Goal: Information Seeking & Learning: Check status

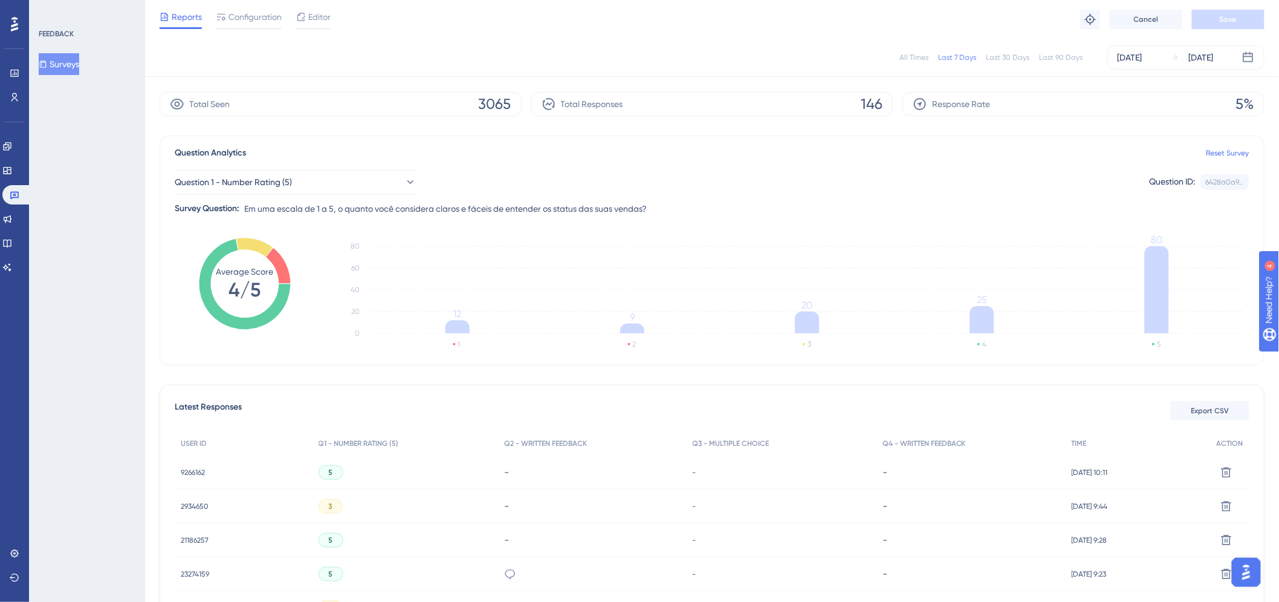
scroll to position [34, 0]
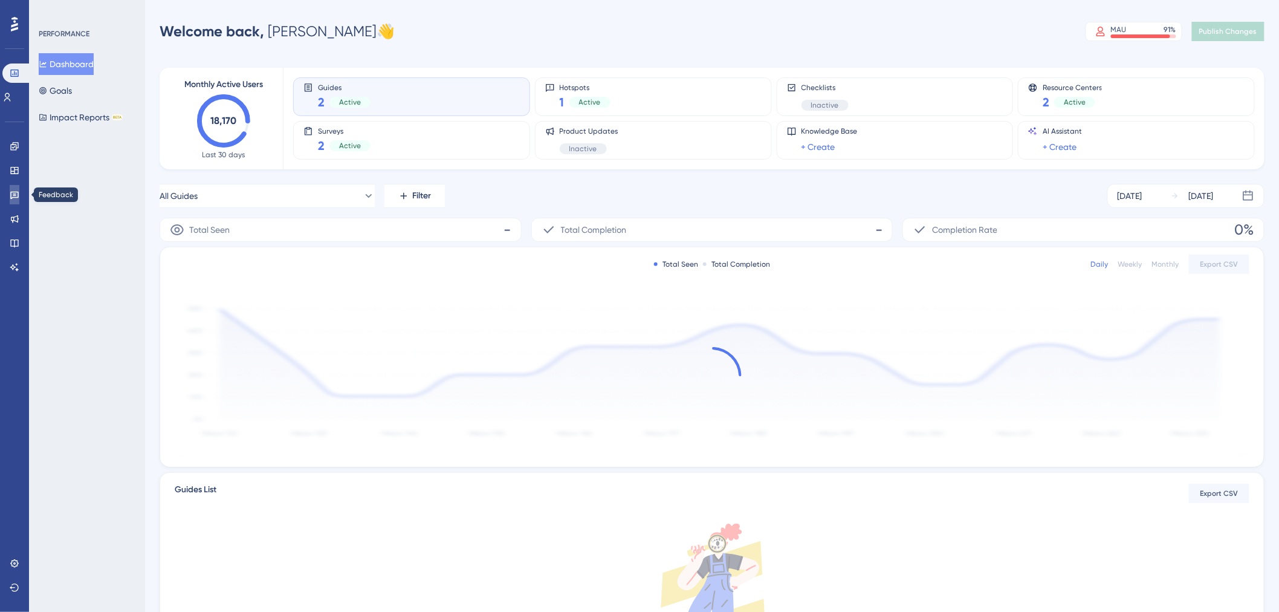
click at [16, 194] on icon at bounding box center [15, 195] width 10 height 10
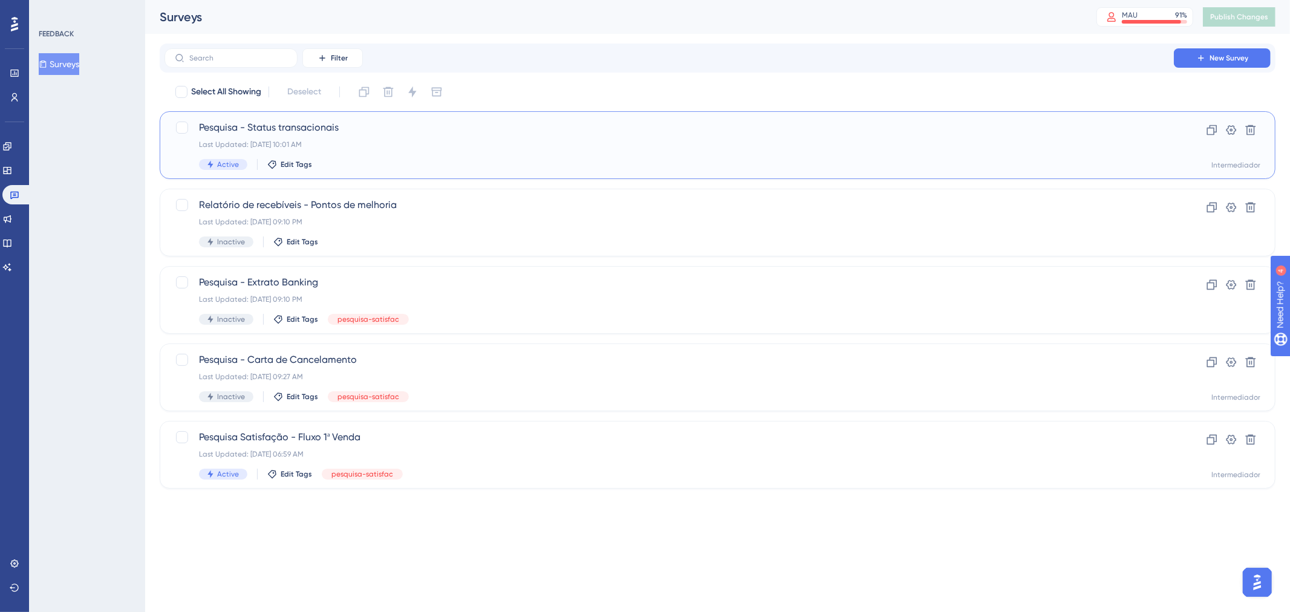
click at [421, 134] on span "Pesquisa - Status transacionais" at bounding box center [669, 127] width 940 height 15
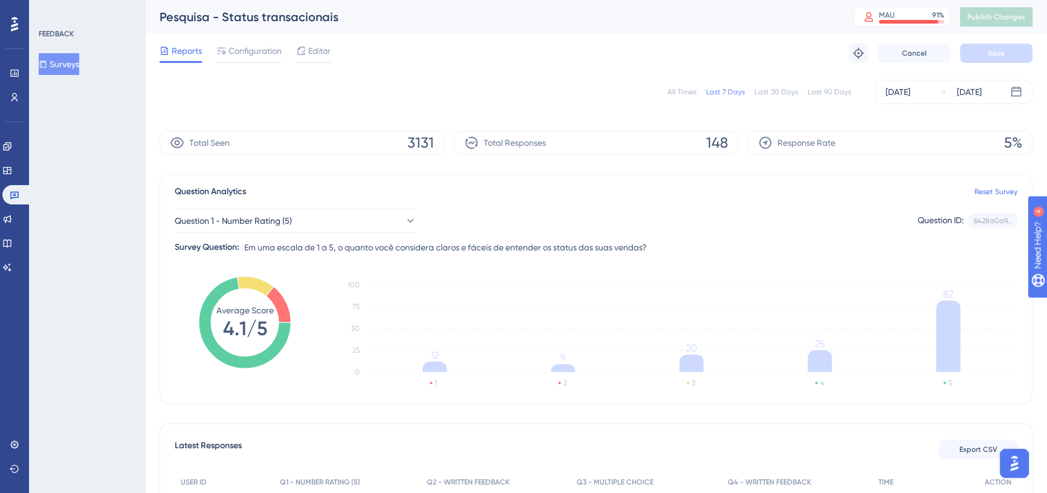
scroll to position [0, 8]
drag, startPoint x: 702, startPoint y: 141, endPoint x: 723, endPoint y: 141, distance: 21.2
click at [723, 141] on div "Total Responses 148" at bounding box center [596, 143] width 285 height 24
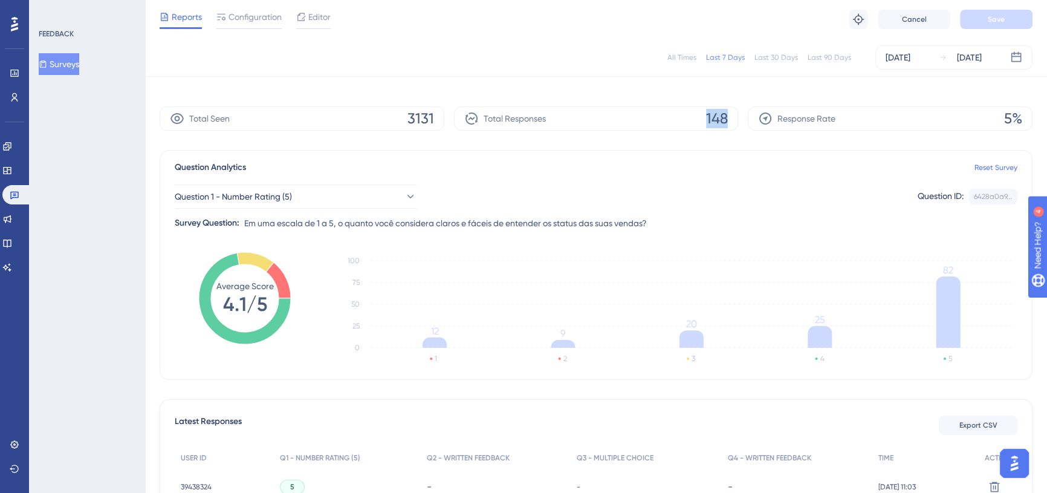
scroll to position [54, 8]
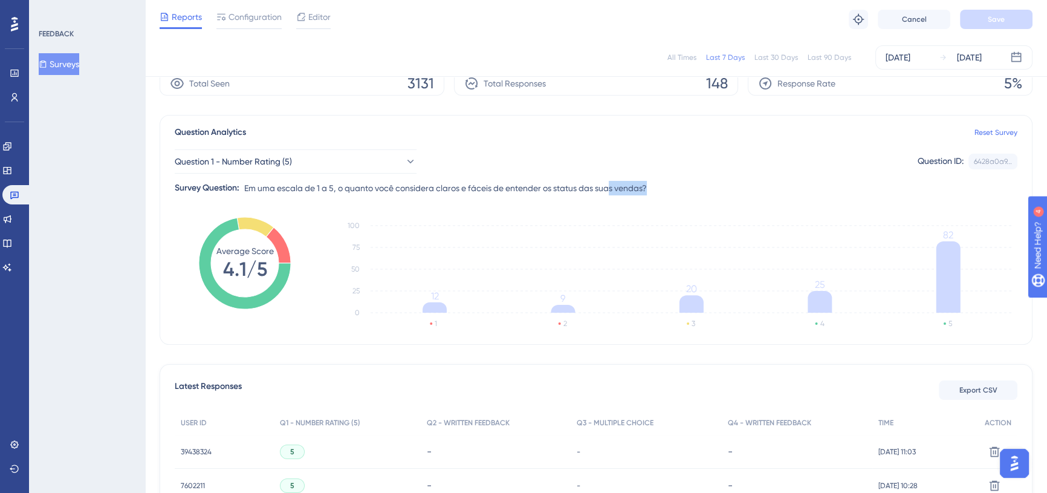
drag, startPoint x: 607, startPoint y: 186, endPoint x: 643, endPoint y: 189, distance: 35.8
click at [643, 189] on span "Em uma escala de 1 a 5, o quanto você considera claros e fáceis de entender os …" at bounding box center [445, 188] width 403 height 15
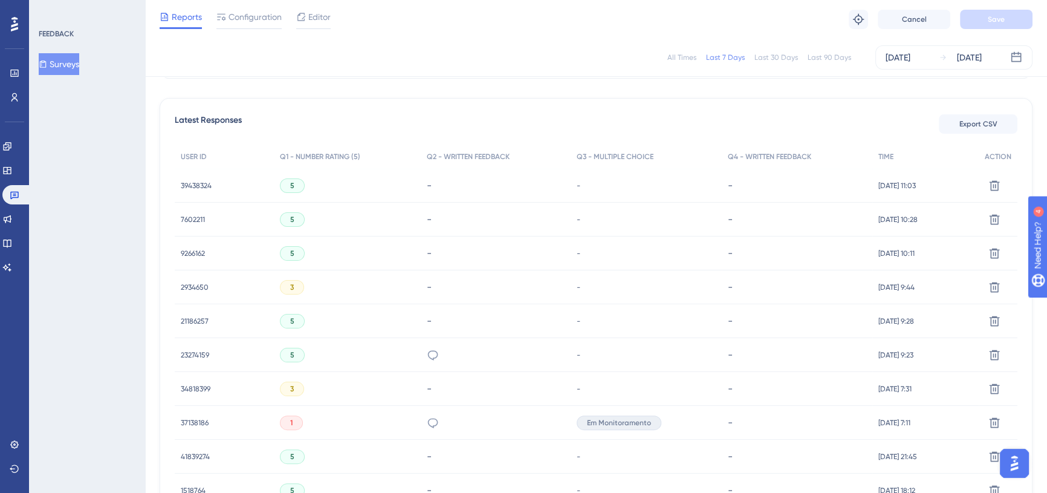
scroll to position [109, 8]
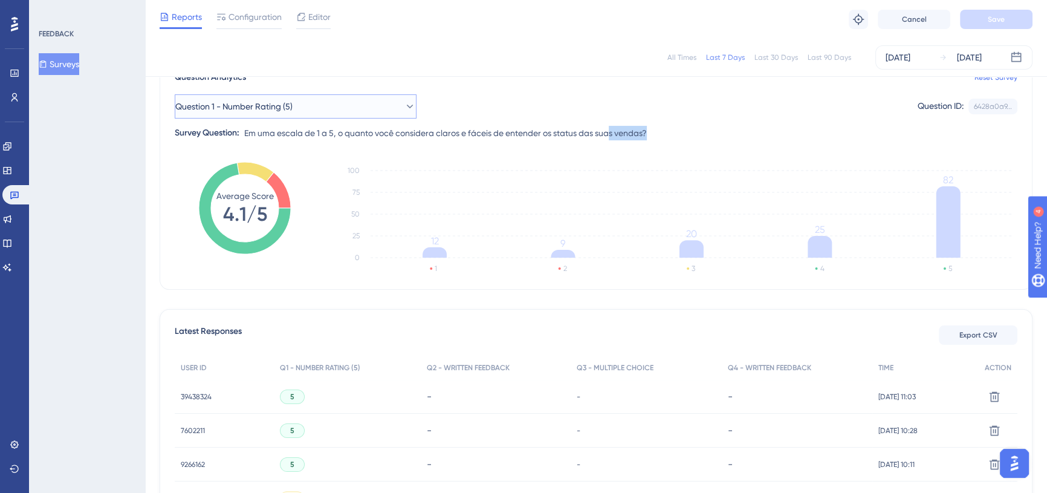
click at [407, 106] on icon at bounding box center [410, 107] width 7 height 4
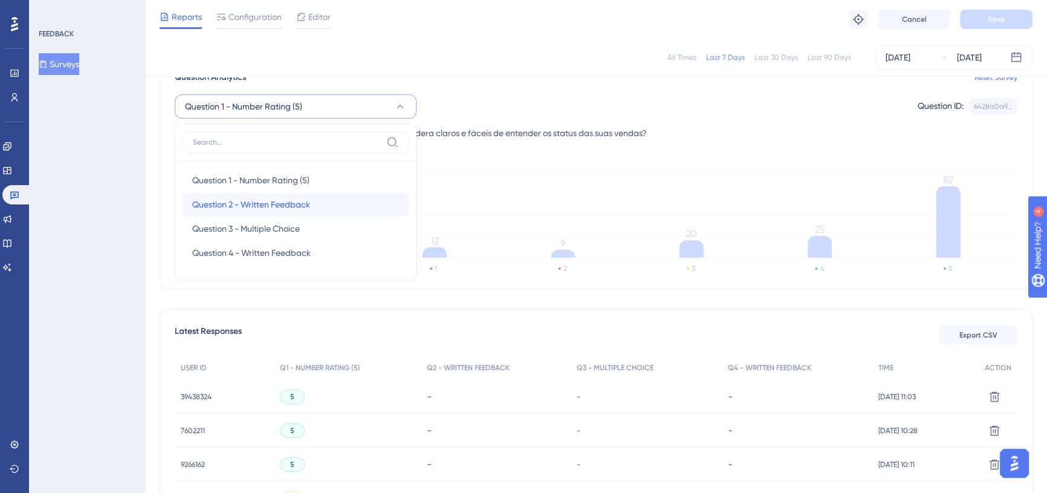
click at [293, 200] on span "Question 2 - Written Feedback" at bounding box center [251, 204] width 118 height 15
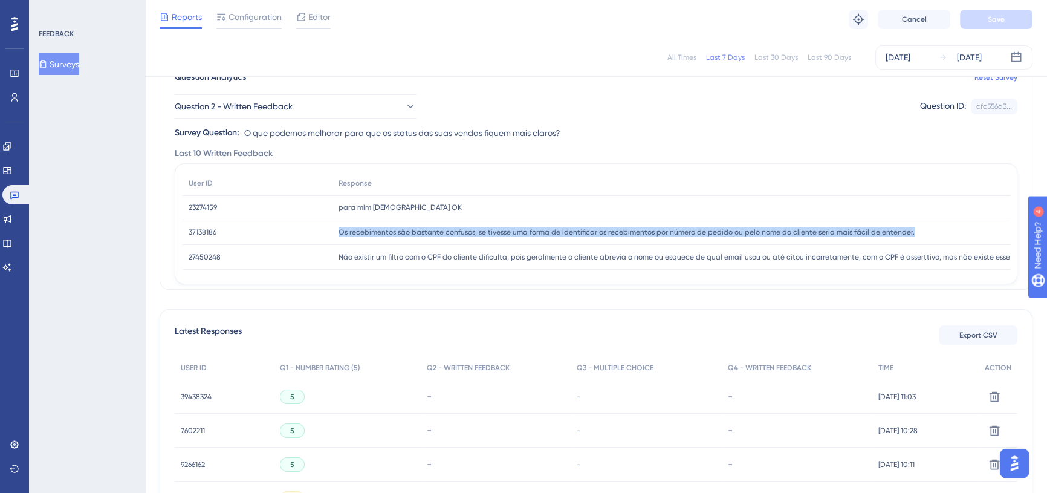
drag, startPoint x: 333, startPoint y: 233, endPoint x: 952, endPoint y: 219, distance: 619.9
click at [952, 220] on div "Os recebimentos são bastante confusos, se tivesse uma forma de identificar os r…" at bounding box center [689, 232] width 712 height 25
click at [342, 227] on span "Os recebimentos são bastante confusos, se tivesse uma forma de identificar os r…" at bounding box center [627, 232] width 576 height 10
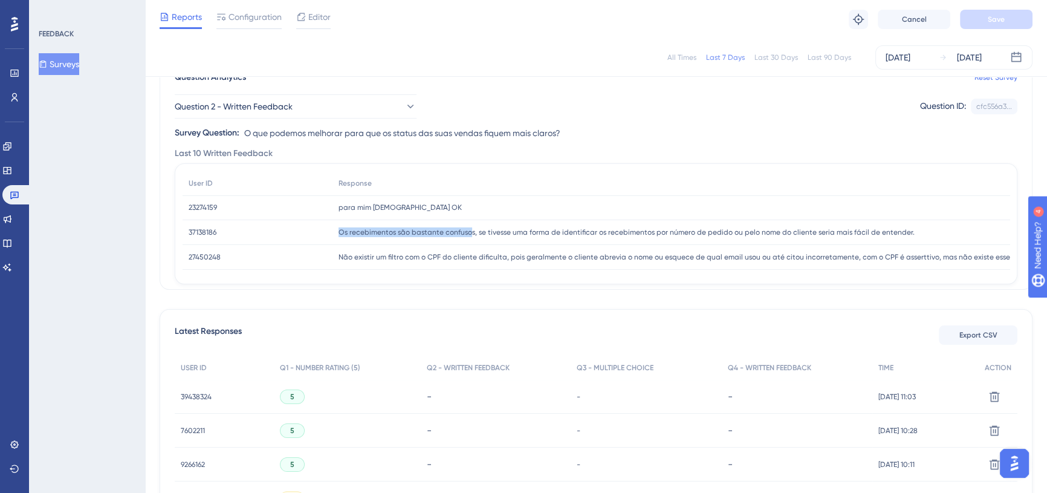
drag, startPoint x: 323, startPoint y: 231, endPoint x: 459, endPoint y: 227, distance: 136.7
click at [0, 0] on div "37138186 37138186 Os recebimentos são bastante confusos, se tivesse uma forma d…" at bounding box center [0, 0] width 0 height 0
click at [549, 230] on span "Os recebimentos são bastante confusos, se tivesse uma forma de identificar os r…" at bounding box center [627, 232] width 576 height 10
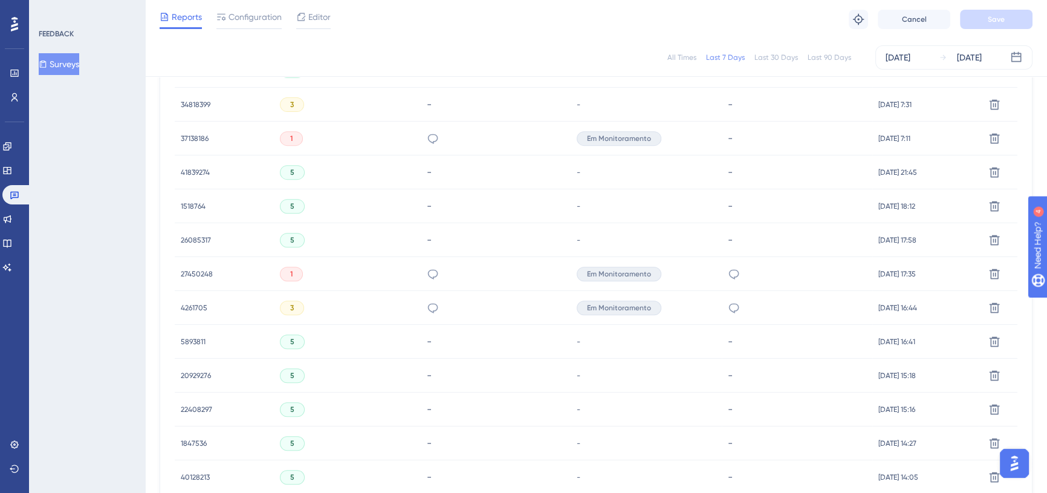
scroll to position [769, 8]
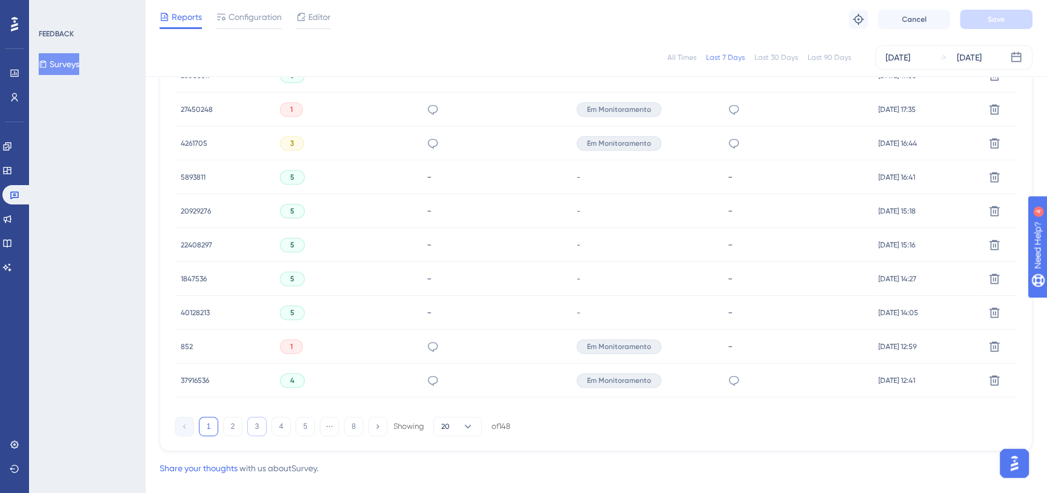
click at [227, 425] on button "2" at bounding box center [232, 426] width 19 height 19
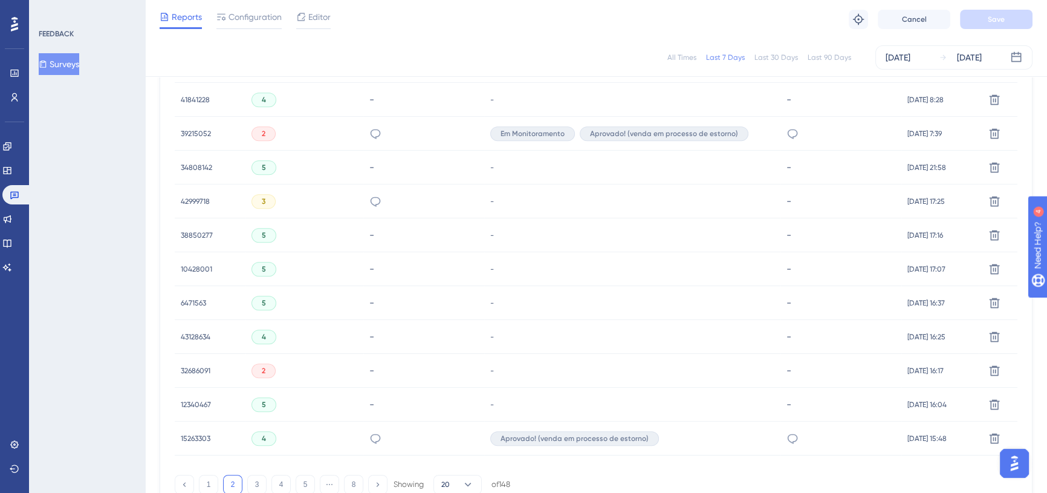
scroll to position [550, 8]
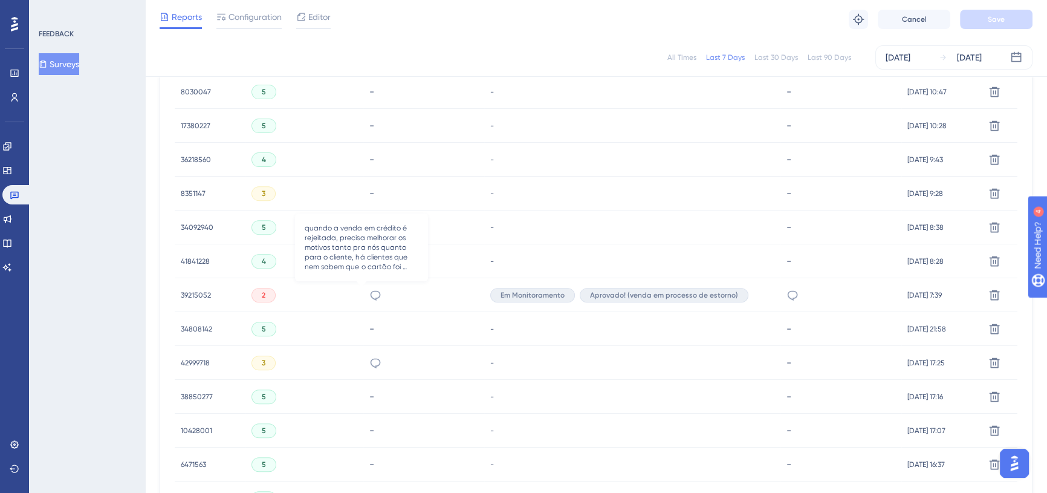
click at [369, 291] on icon at bounding box center [375, 295] width 12 height 12
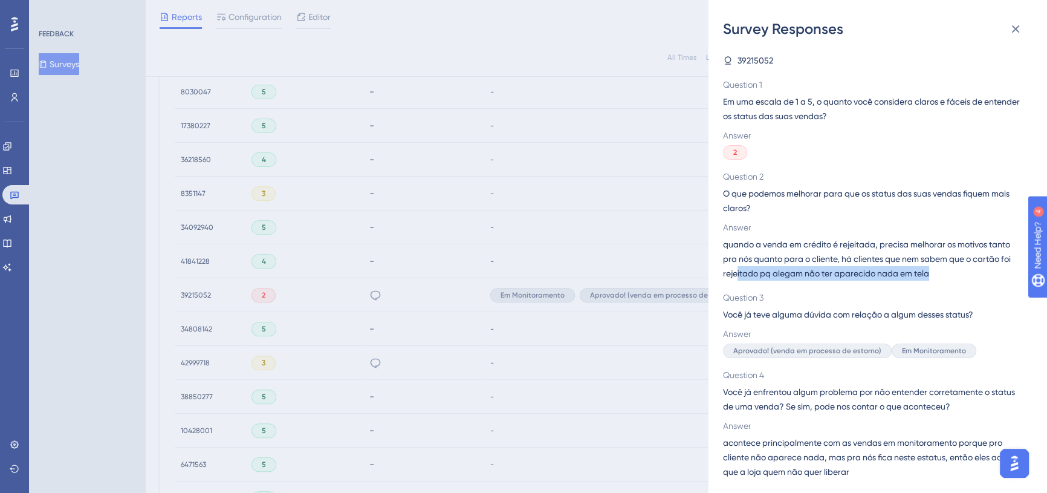
drag, startPoint x: 738, startPoint y: 272, endPoint x: 979, endPoint y: 275, distance: 241.9
click at [979, 275] on span "quando a venda em crédito é rejeitada, precisa melhorar os motivos tanto pra nó…" at bounding box center [873, 259] width 300 height 44
click at [931, 271] on span "quando a venda em crédito é rejeitada, precisa melhorar os motivos tanto pra nó…" at bounding box center [873, 259] width 300 height 44
drag, startPoint x: 753, startPoint y: 270, endPoint x: 920, endPoint y: 271, distance: 166.9
click at [918, 270] on span "quando a venda em crédito é rejeitada, precisa melhorar os motivos tanto pra nó…" at bounding box center [873, 259] width 300 height 44
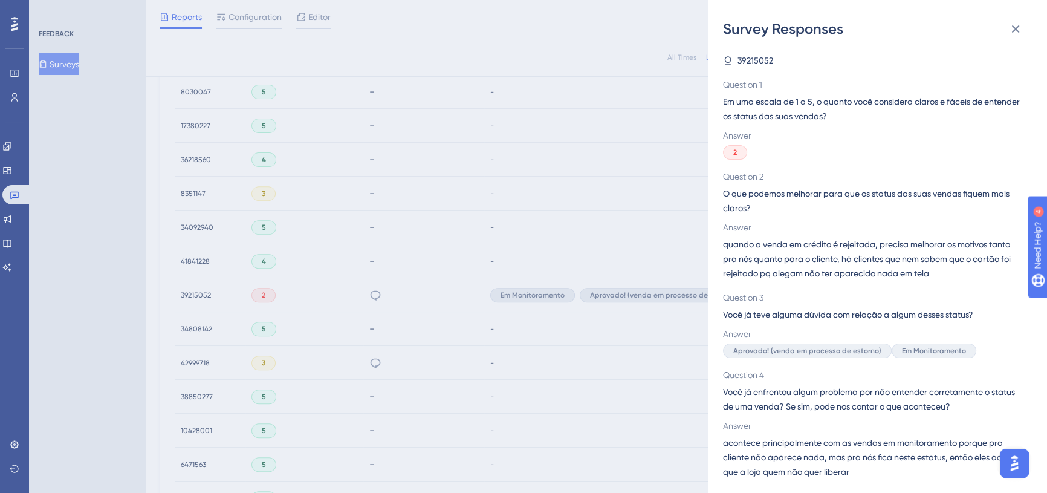
click at [927, 271] on span "quando a venda em crédito é rejeitada, precisa melhorar os motivos tanto pra nó…" at bounding box center [873, 259] width 300 height 44
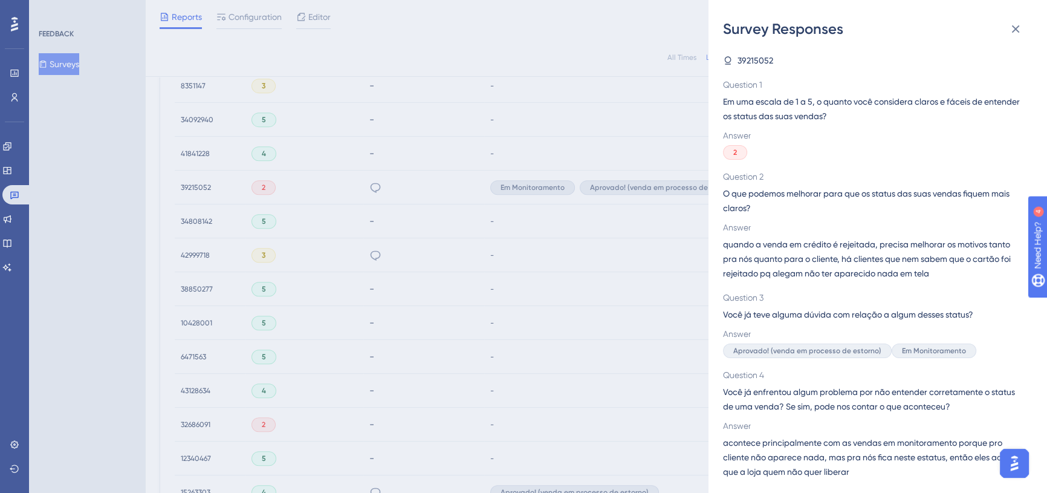
scroll to position [659, 8]
drag, startPoint x: 716, startPoint y: 257, endPoint x: 840, endPoint y: 261, distance: 124.6
click at [840, 261] on div "Survey Responses 39215052 Question 1 Em uma escala de 1 a 5, o quanto você cons…" at bounding box center [878, 246] width 339 height 493
drag, startPoint x: 730, startPoint y: 352, endPoint x: 973, endPoint y: 348, distance: 242.5
click at [973, 348] on div "Aprovado! (venda em processo de estorno) Em Monitoramento" at bounding box center [873, 350] width 300 height 15
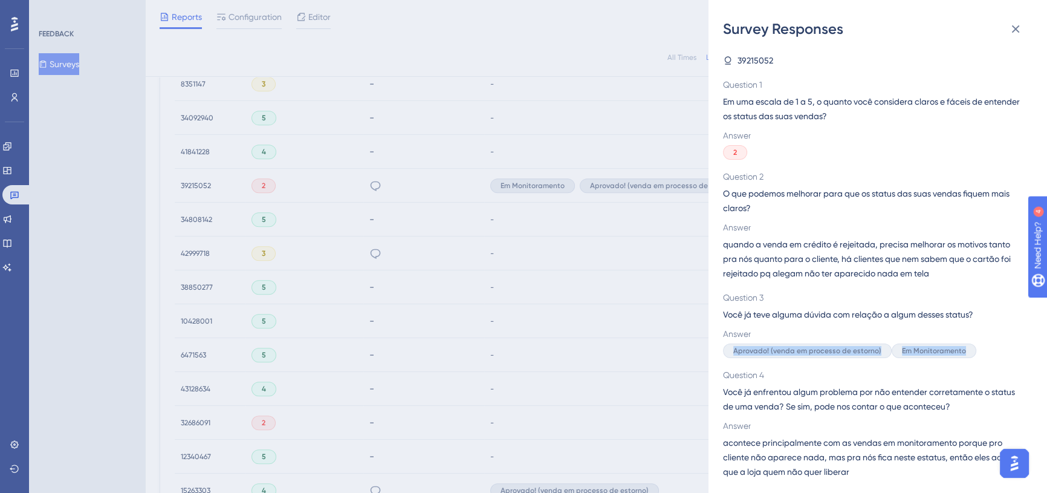
click at [748, 354] on span "Aprovado! (venda em processo de estorno)" at bounding box center [807, 351] width 148 height 10
click at [787, 352] on span "Aprovado! (venda em processo de estorno)" at bounding box center [807, 351] width 148 height 10
drag, startPoint x: 883, startPoint y: 347, endPoint x: 809, endPoint y: 352, distance: 74.0
click at [735, 352] on div "Aprovado! (venda em processo de estorno)" at bounding box center [807, 350] width 169 height 15
click at [928, 351] on span "Em Monitoramento" at bounding box center [934, 351] width 64 height 10
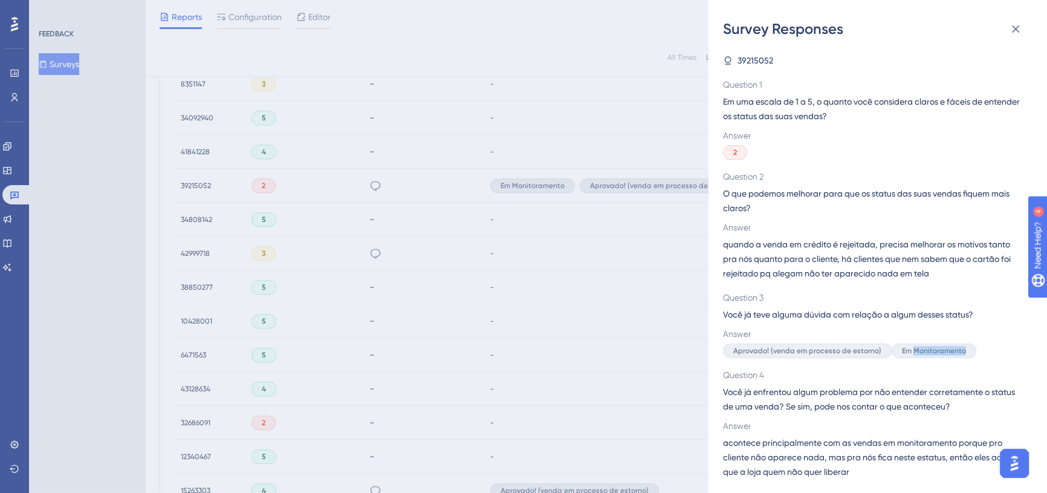
click at [928, 350] on span "Em Monitoramento" at bounding box center [934, 351] width 64 height 10
click at [912, 392] on span "Você já enfrentou algum problema por não entender corretamente o status de uma …" at bounding box center [873, 399] width 300 height 29
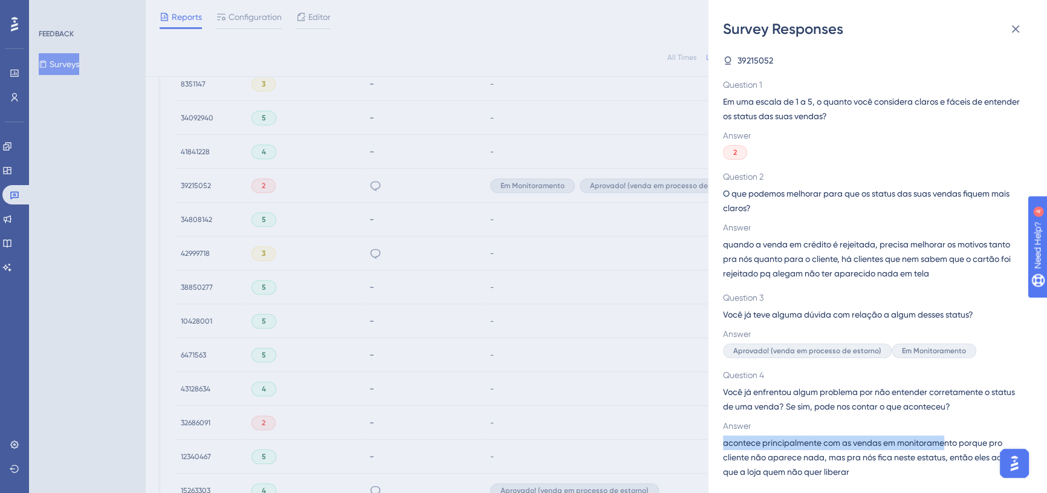
drag, startPoint x: 722, startPoint y: 444, endPoint x: 945, endPoint y: 440, distance: 222.5
click at [945, 440] on span "acontece principalmente com as vendas em monitoramento porque pro cliente não a…" at bounding box center [873, 457] width 300 height 44
click at [973, 438] on span "acontece principalmente com as vendas em monitoramento porque pro cliente não a…" at bounding box center [873, 457] width 300 height 44
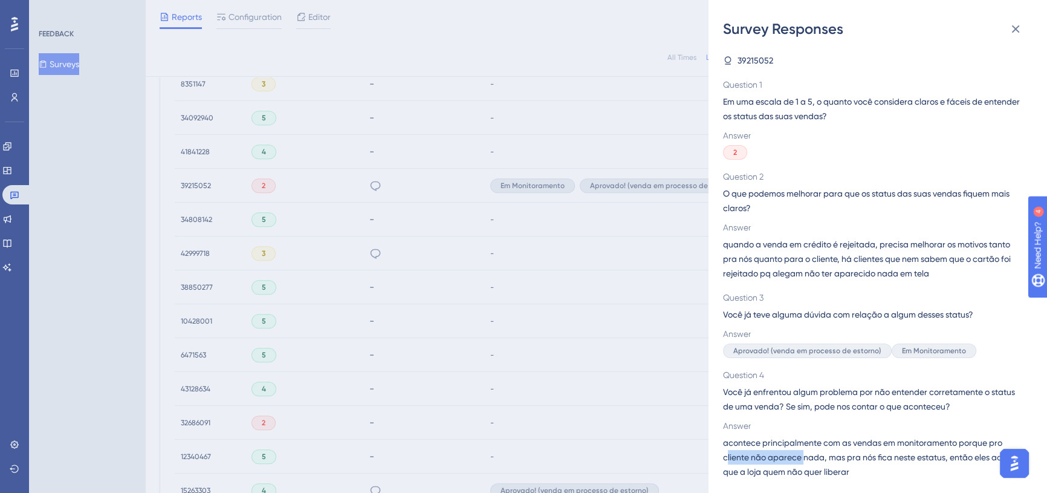
drag, startPoint x: 726, startPoint y: 456, endPoint x: 804, endPoint y: 455, distance: 78.0
click at [804, 455] on span "acontece principalmente com as vendas em monitoramento porque pro cliente não a…" at bounding box center [873, 457] width 300 height 44
drag, startPoint x: 819, startPoint y: 458, endPoint x: 943, endPoint y: 455, distance: 123.4
click at [943, 455] on span "acontece principalmente com as vendas em monitoramento porque pro cliente não a…" at bounding box center [873, 457] width 300 height 44
drag, startPoint x: 961, startPoint y: 458, endPoint x: 964, endPoint y: 468, distance: 10.0
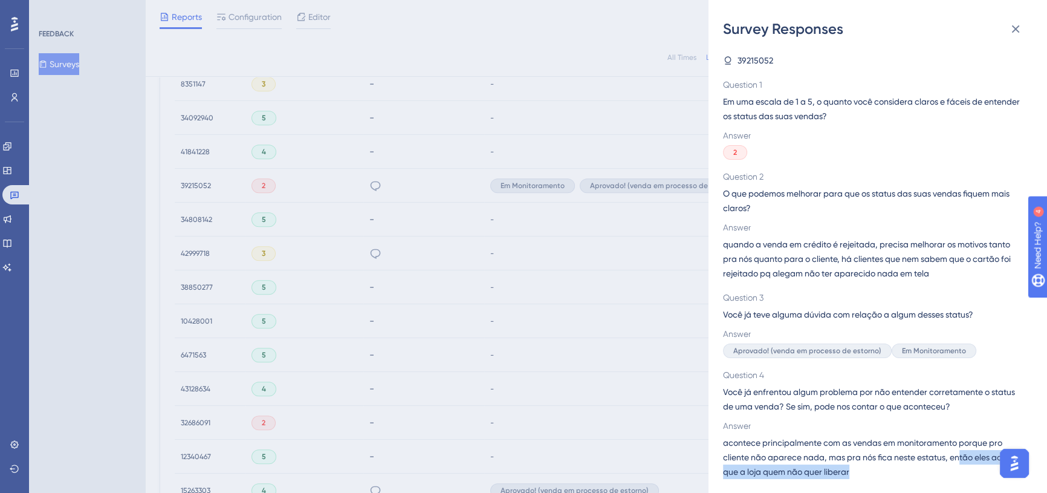
click at [964, 468] on span "acontece principalmente com as vendas em monitoramento porque pro cliente não a…" at bounding box center [873, 457] width 300 height 44
click at [944, 449] on span "acontece principalmente com as vendas em monitoramento porque pro cliente não a…" at bounding box center [873, 457] width 300 height 44
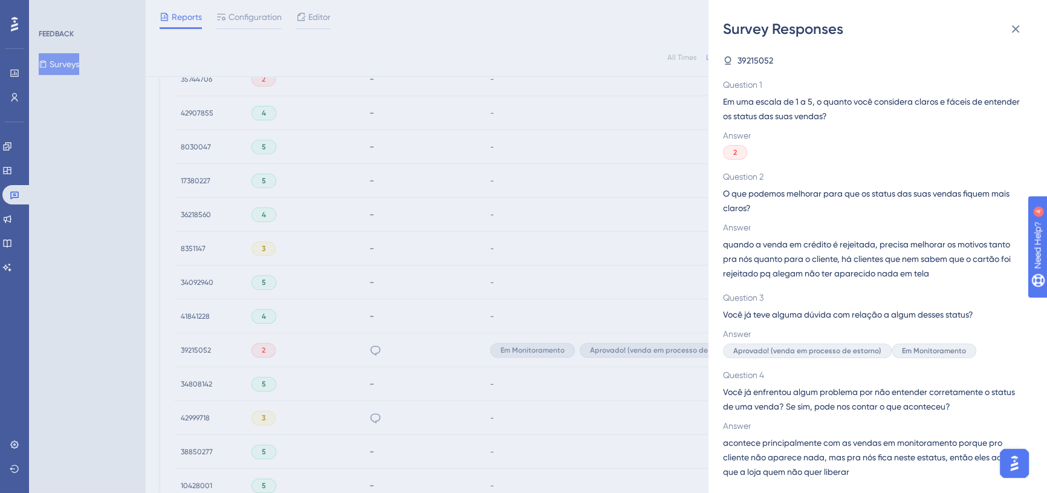
scroll to position [790, 8]
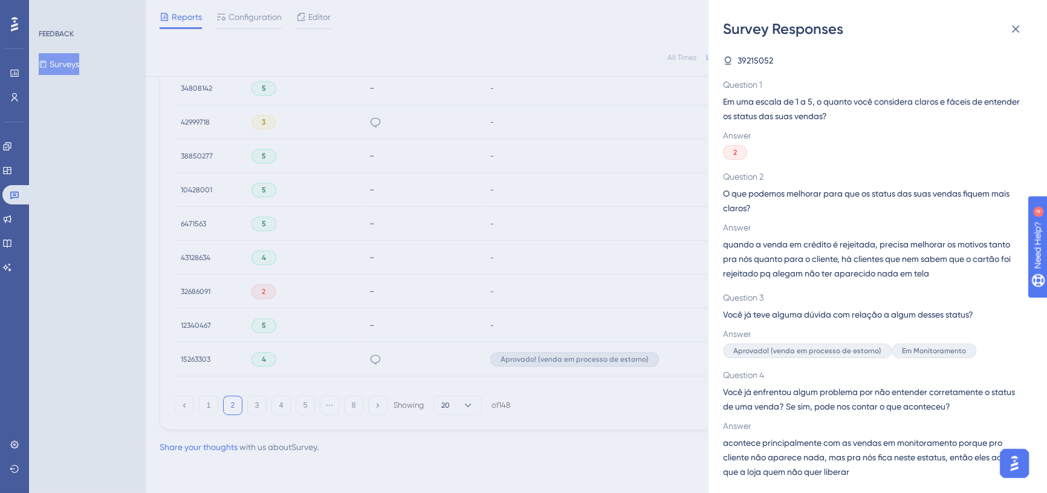
click at [567, 276] on div "Survey Responses 39215052 Question 1 Em uma escala de 1 a 5, o quanto você cons…" at bounding box center [523, 246] width 1047 height 493
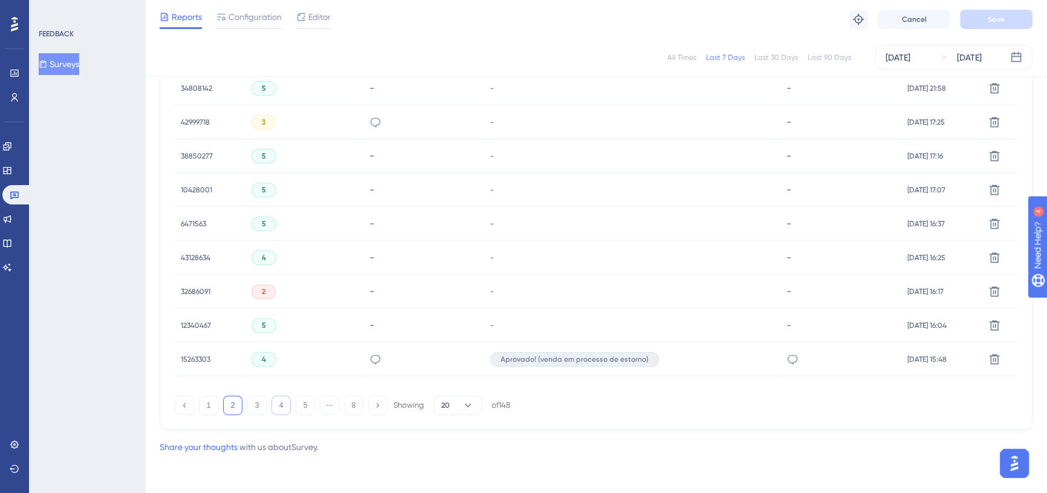
click at [271, 407] on button "4" at bounding box center [280, 404] width 19 height 19
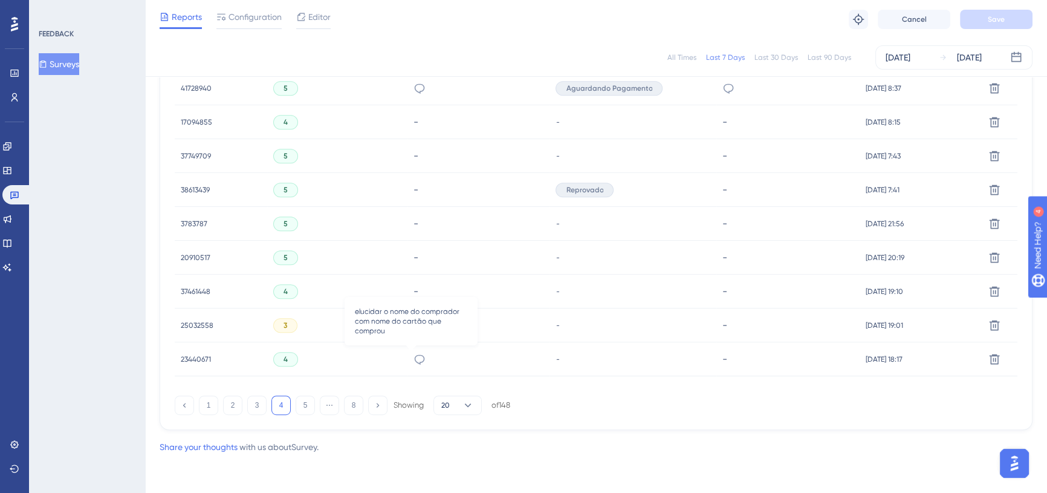
click at [414, 356] on icon at bounding box center [420, 359] width 12 height 12
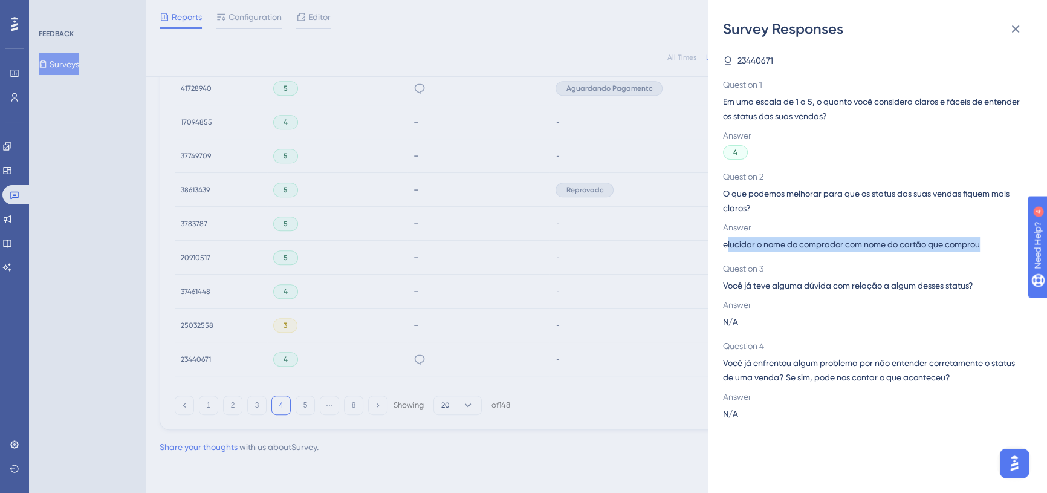
drag, startPoint x: 726, startPoint y: 243, endPoint x: 989, endPoint y: 248, distance: 263.6
click at [989, 248] on div "elucidar o nome do comprador com nome do cartão que comprou" at bounding box center [873, 244] width 300 height 15
click at [914, 246] on span "elucidar o nome do comprador com nome do cartão que comprou" at bounding box center [851, 244] width 257 height 15
drag, startPoint x: 775, startPoint y: 249, endPoint x: 985, endPoint y: 242, distance: 209.9
click at [985, 242] on div "Survey Responses 23440671 Question 1 Em uma escala de 1 a 5, o quanto você cons…" at bounding box center [878, 246] width 339 height 493
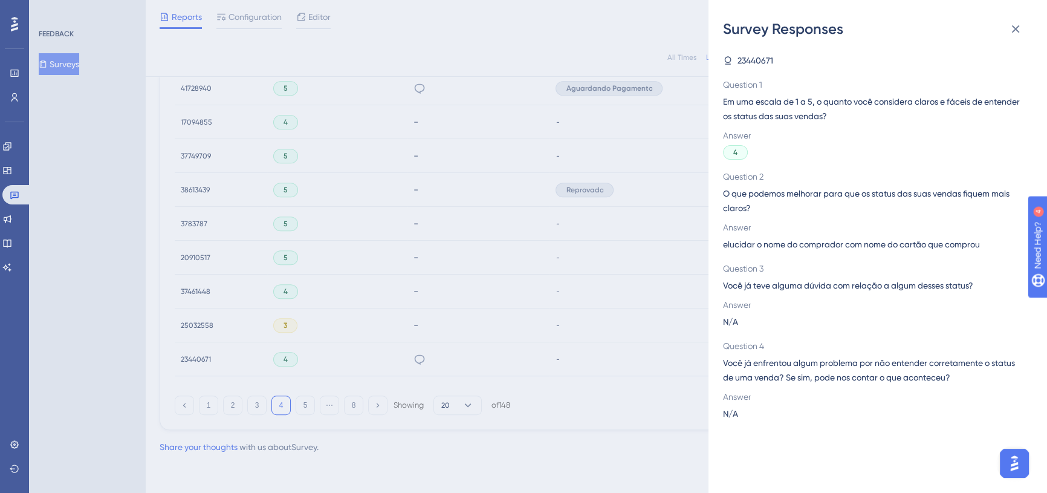
click at [562, 264] on div "Survey Responses 23440671 Question 1 Em uma escala de 1 a 5, o quanto você cons…" at bounding box center [523, 246] width 1047 height 493
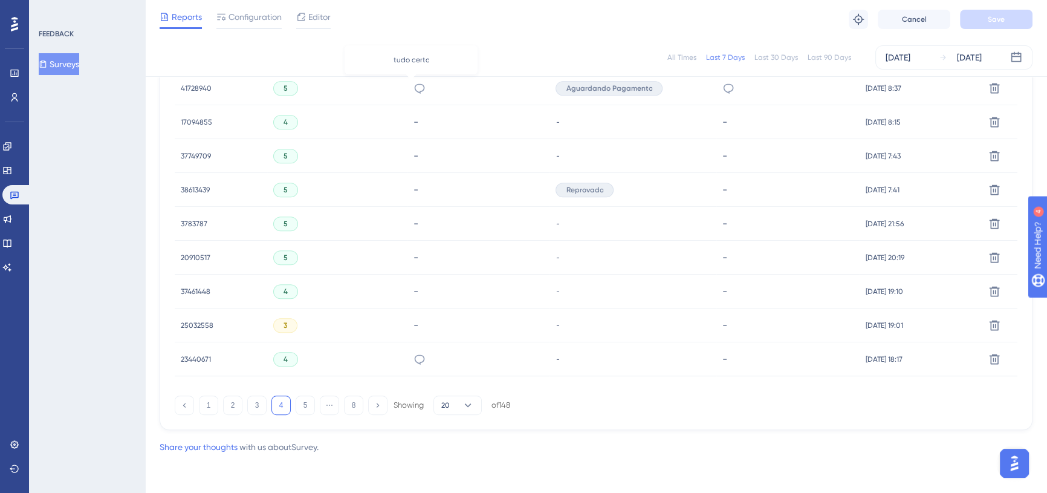
click at [414, 85] on icon at bounding box center [420, 88] width 12 height 12
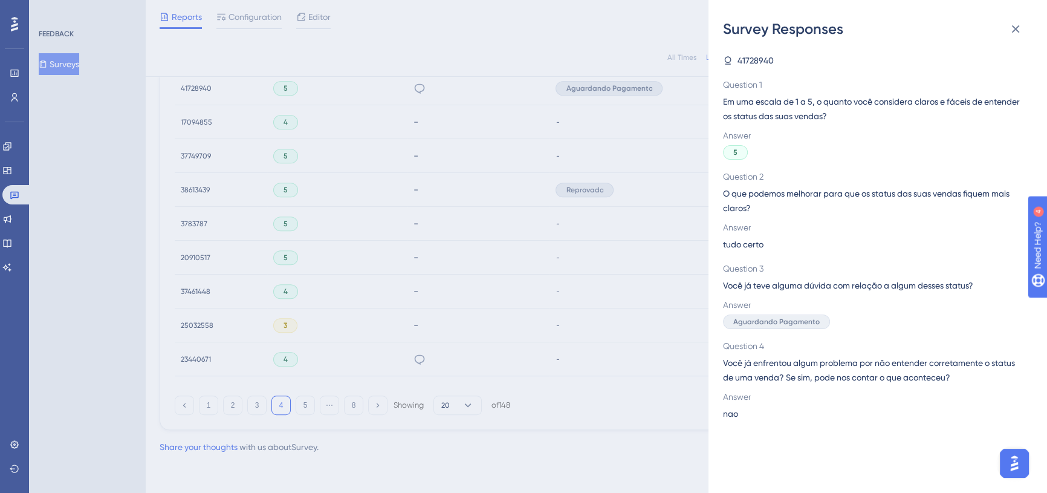
click at [544, 278] on div "Survey Responses 41728940 Question 1 Em uma escala de 1 a 5, o quanto você cons…" at bounding box center [523, 246] width 1047 height 493
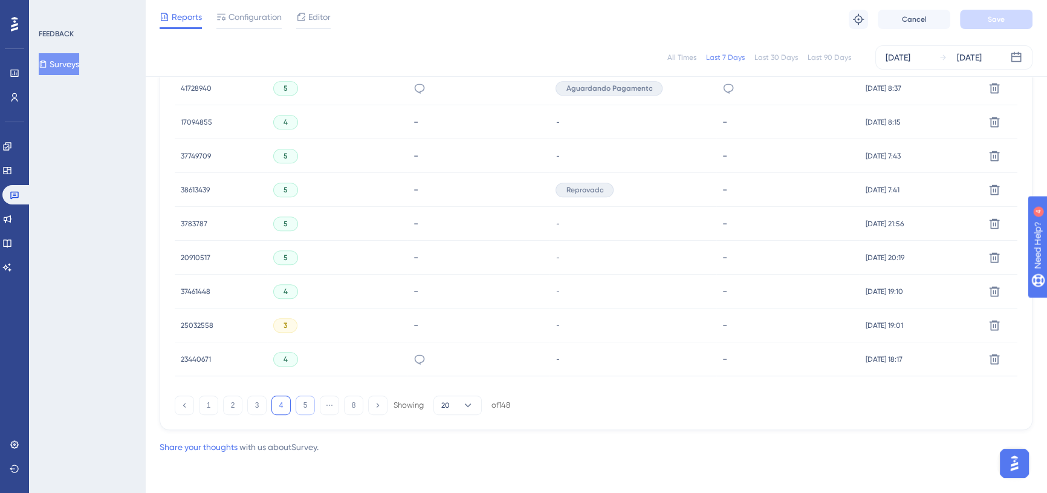
click at [296, 407] on button "5" at bounding box center [305, 404] width 19 height 19
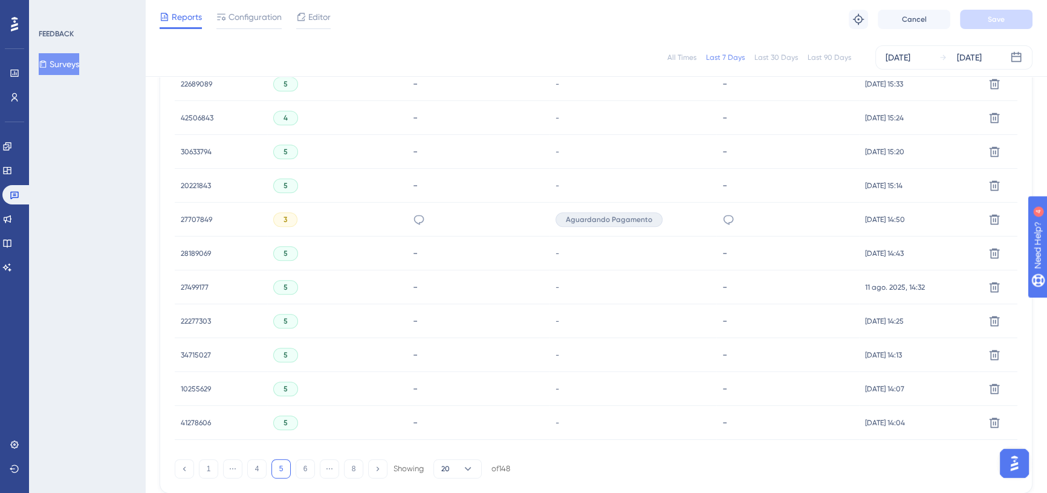
scroll to position [680, 8]
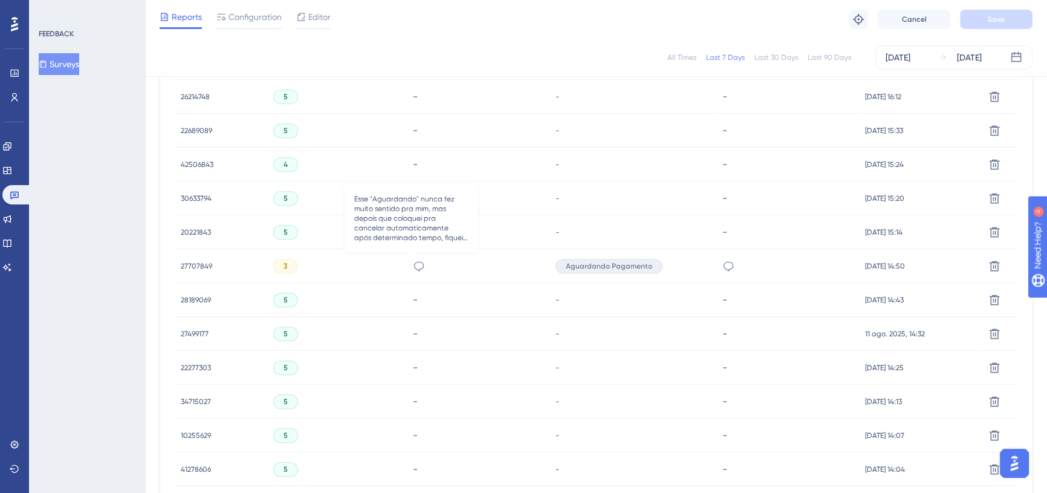
click at [413, 265] on icon at bounding box center [419, 266] width 12 height 12
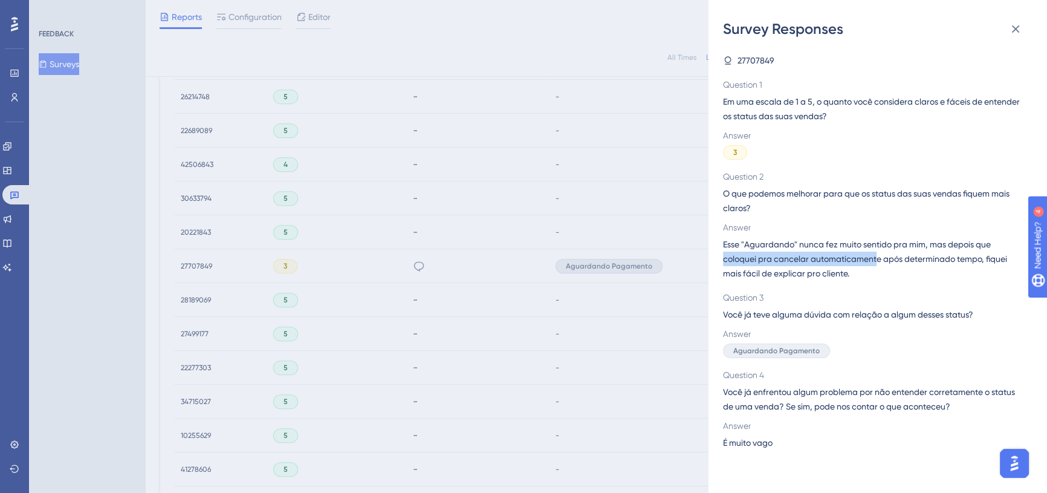
drag, startPoint x: 724, startPoint y: 260, endPoint x: 878, endPoint y: 259, distance: 154.2
click at [878, 259] on span "Esse "Aguardando" nunca fez muito sentido pra mim, mas depois que coloquei pra …" at bounding box center [873, 259] width 300 height 44
drag, startPoint x: 722, startPoint y: 276, endPoint x: 865, endPoint y: 273, distance: 142.7
click at [865, 273] on span "Esse "Aguardando" nunca fez muito sentido pra mim, mas depois que coloquei pra …" at bounding box center [873, 259] width 300 height 44
click at [877, 274] on span "Esse "Aguardando" nunca fez muito sentido pra mim, mas depois que coloquei pra …" at bounding box center [873, 259] width 300 height 44
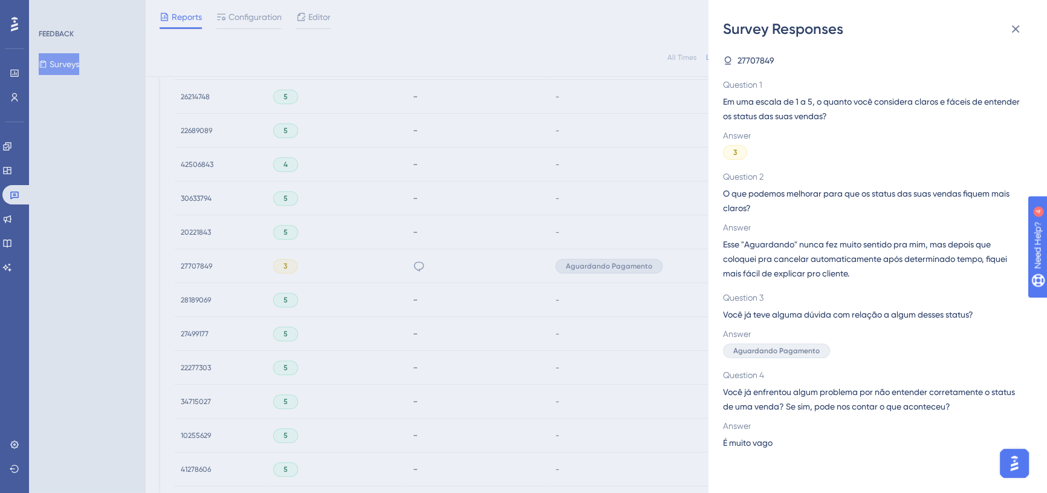
click at [614, 372] on div "Survey Responses 27707849 Question 1 Em uma escala de 1 a 5, o quanto você cons…" at bounding box center [523, 246] width 1047 height 493
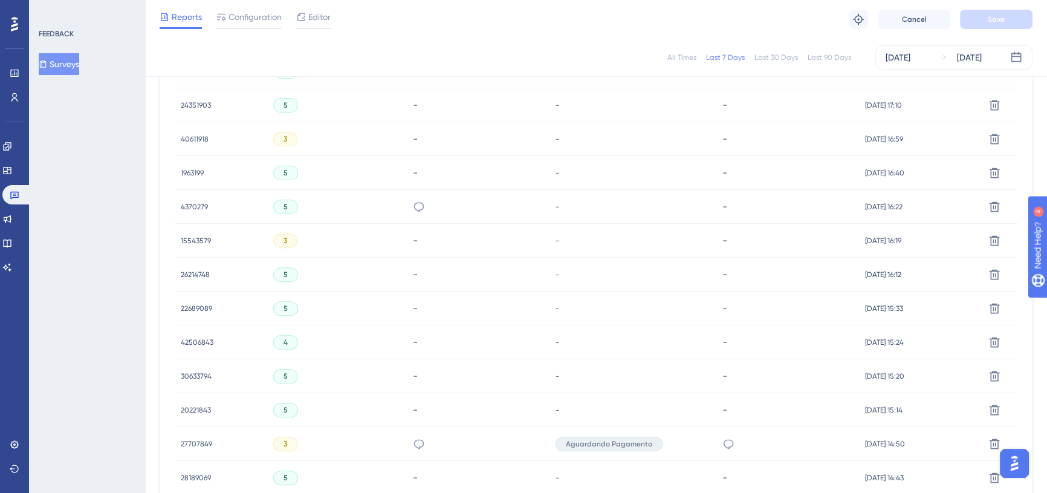
scroll to position [460, 8]
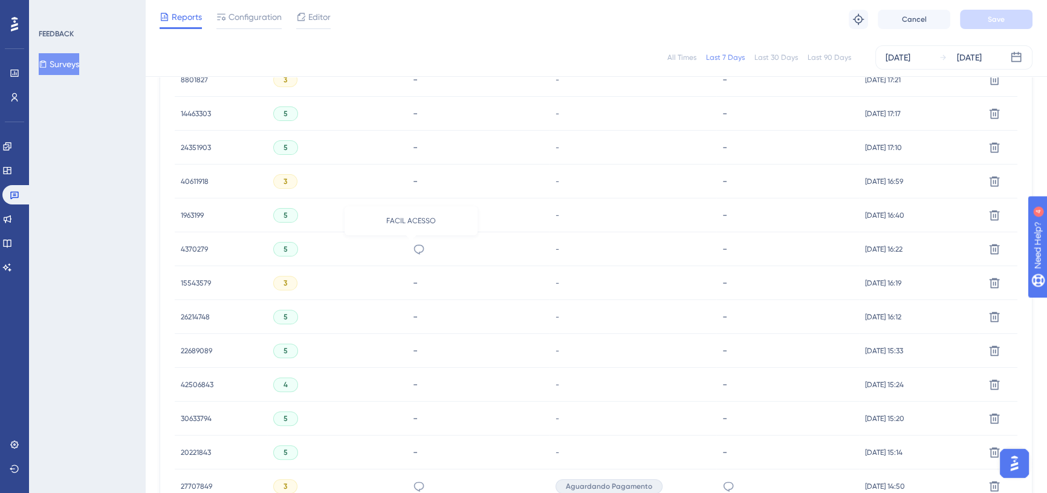
click at [413, 248] on icon at bounding box center [419, 249] width 12 height 12
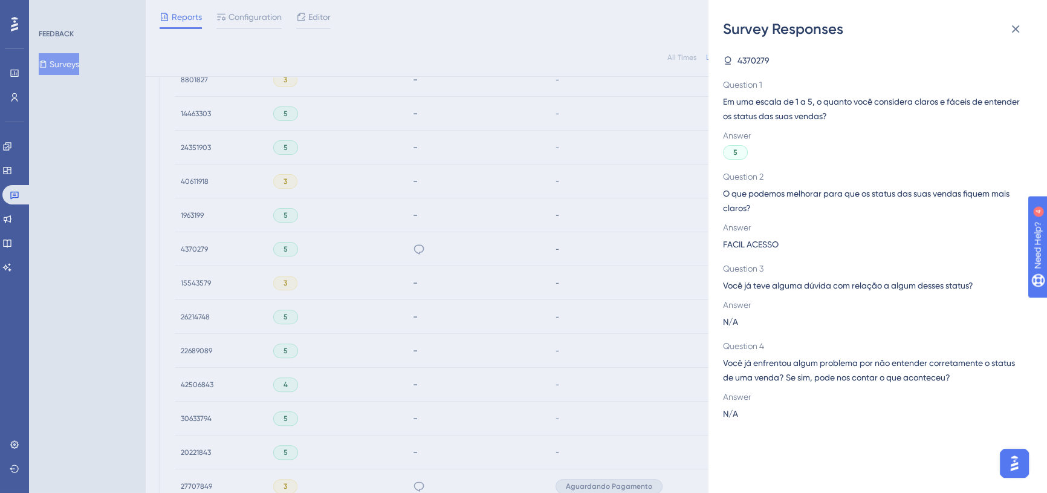
click at [530, 360] on div "Survey Responses 4370279 Question 1 Em uma escala de 1 a 5, o quanto você consi…" at bounding box center [523, 246] width 1047 height 493
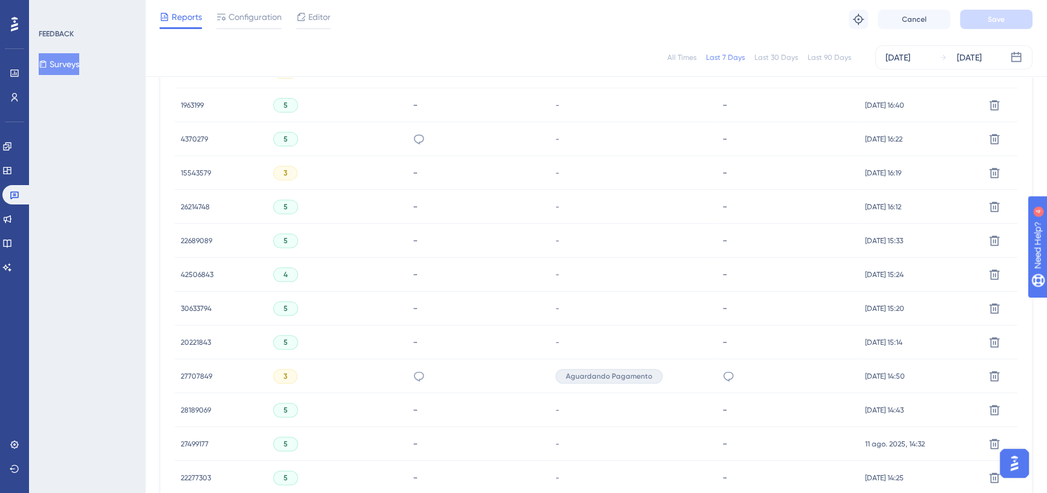
scroll to position [790, 8]
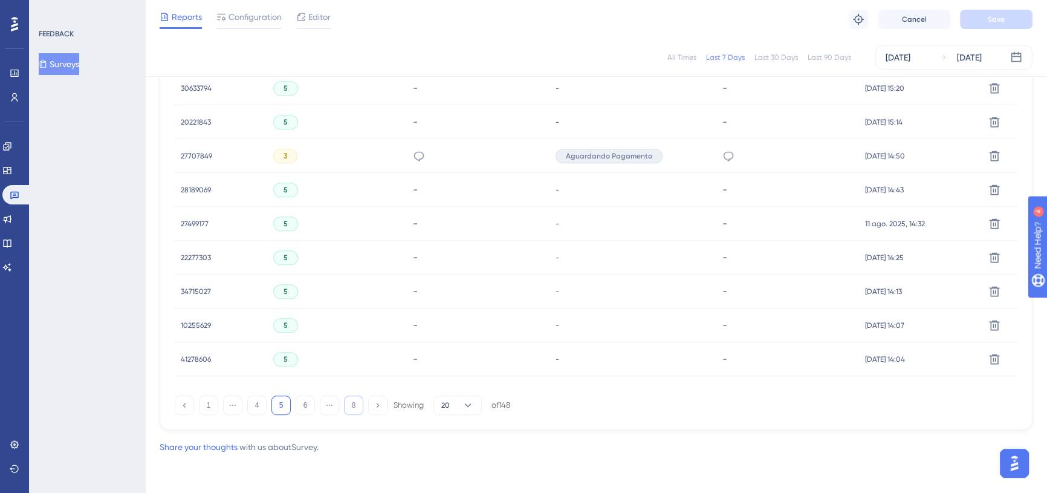
click at [349, 406] on button "8" at bounding box center [353, 404] width 19 height 19
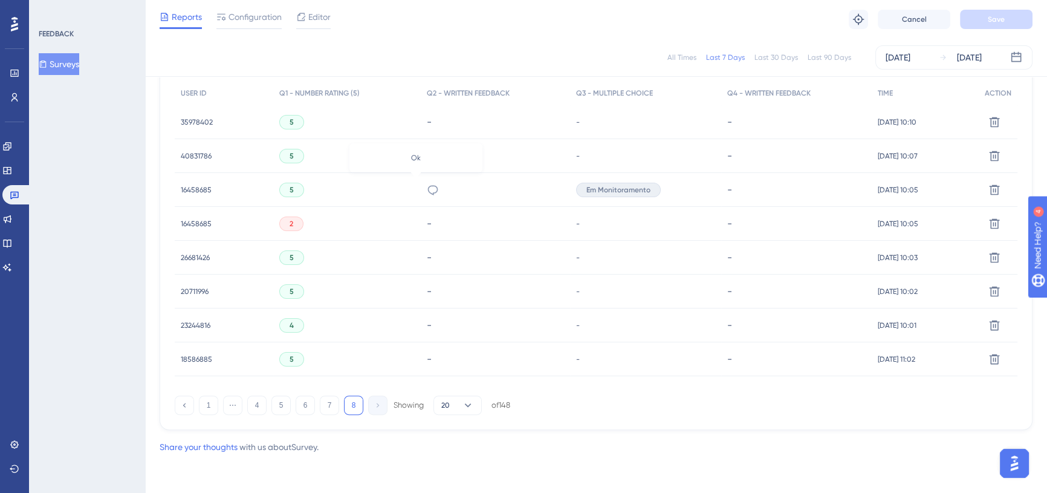
click at [427, 187] on icon at bounding box center [433, 190] width 12 height 12
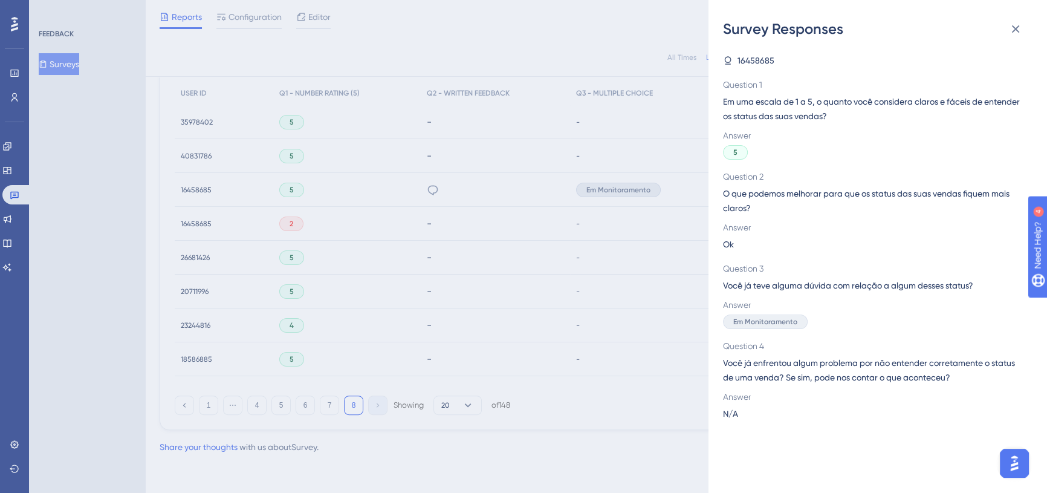
click at [453, 285] on div "Survey Responses 16458685 Question 1 Em uma escala de 1 a 5, o quanto você cons…" at bounding box center [523, 246] width 1047 height 493
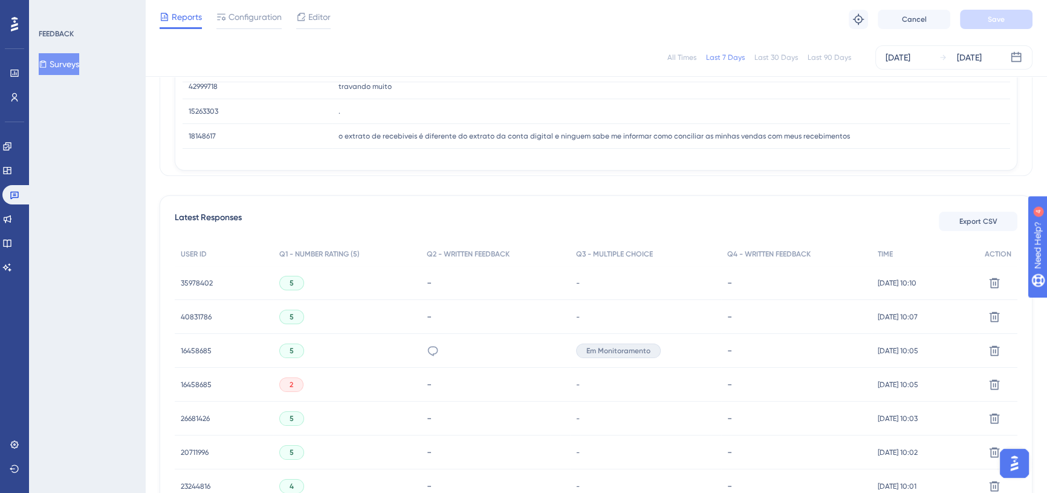
scroll to position [384, 8]
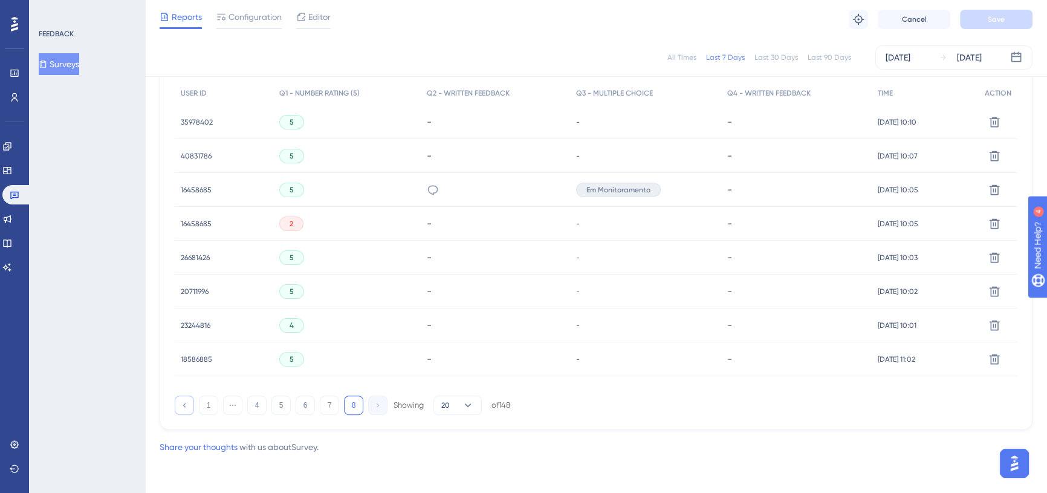
click at [180, 407] on button at bounding box center [184, 404] width 19 height 19
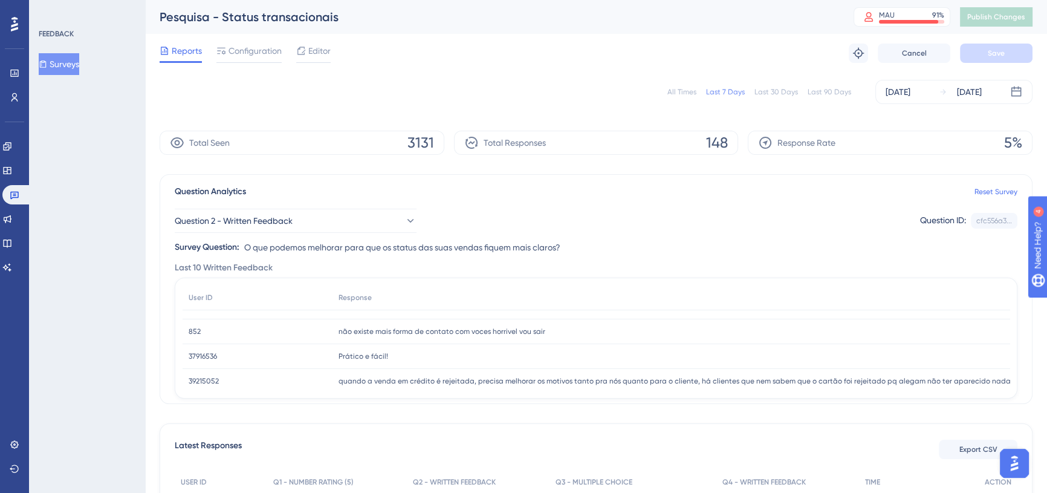
scroll to position [0, 0]
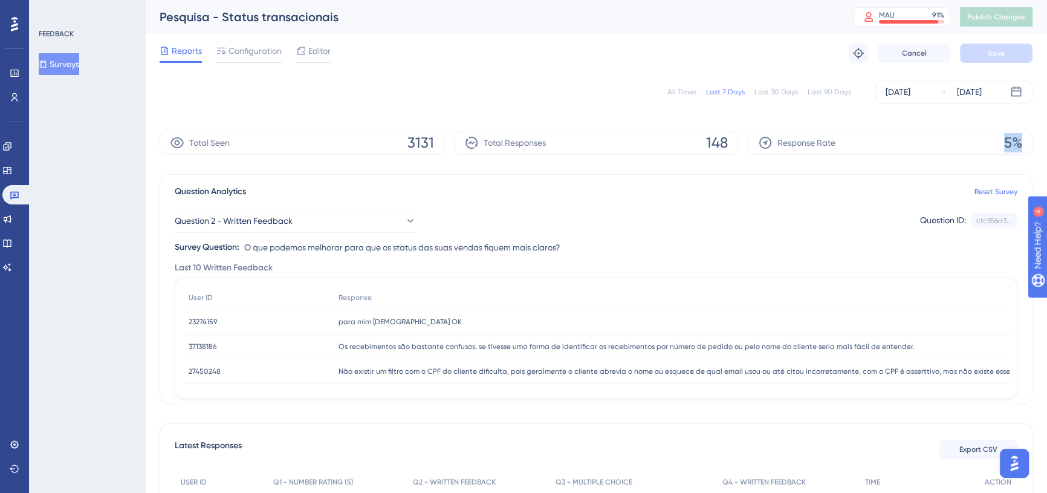
click at [375, 218] on button "Question 2 - Written Feedback" at bounding box center [296, 221] width 242 height 24
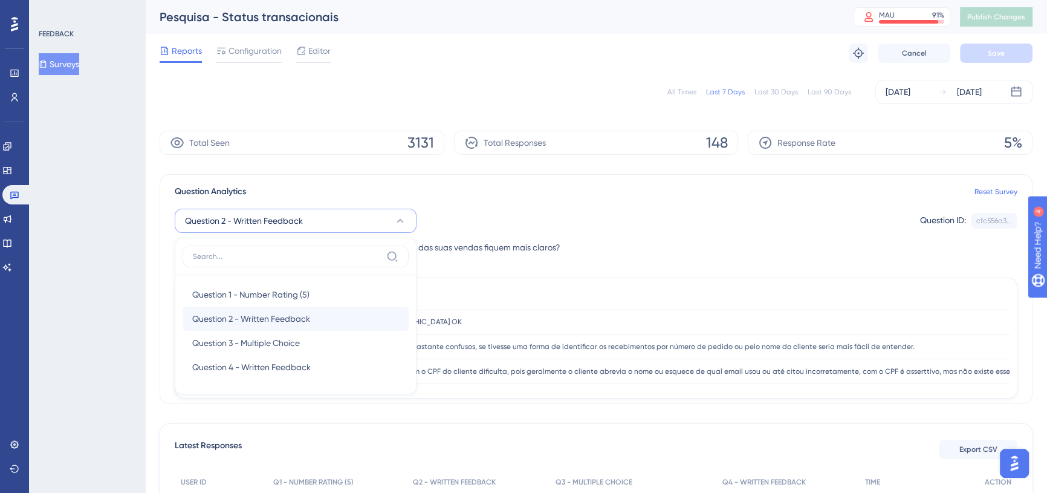
scroll to position [69, 8]
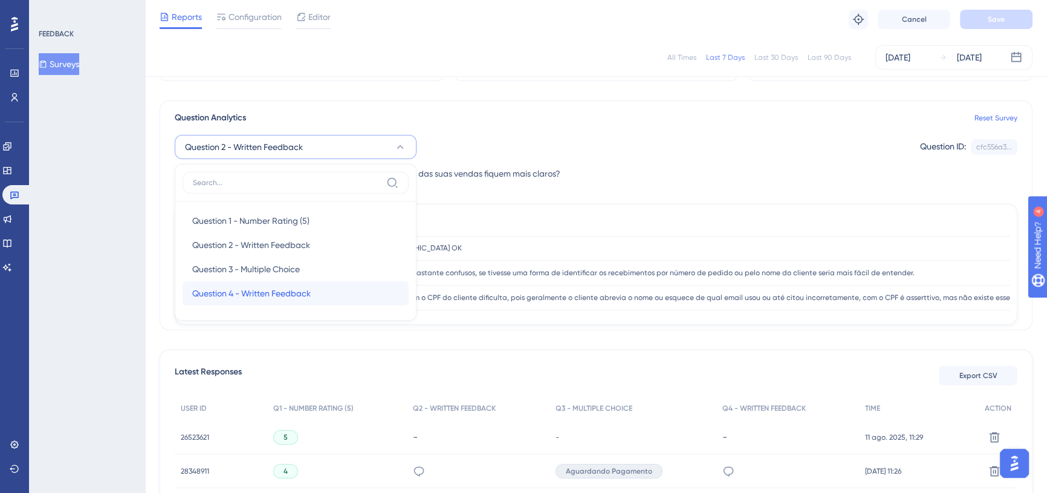
click at [285, 290] on span "Question 4 - Written Feedback" at bounding box center [251, 293] width 119 height 15
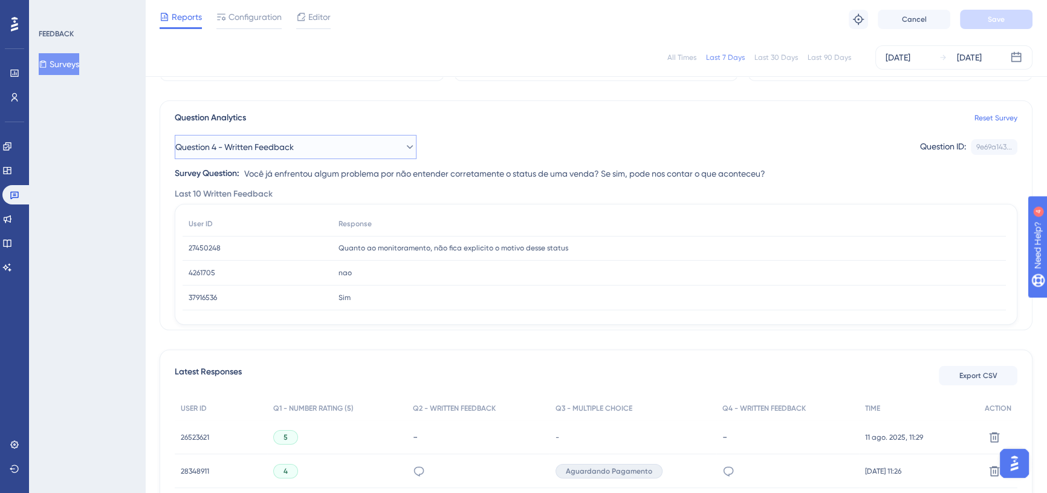
click at [325, 152] on button "Question 4 - Written Feedback" at bounding box center [296, 147] width 242 height 24
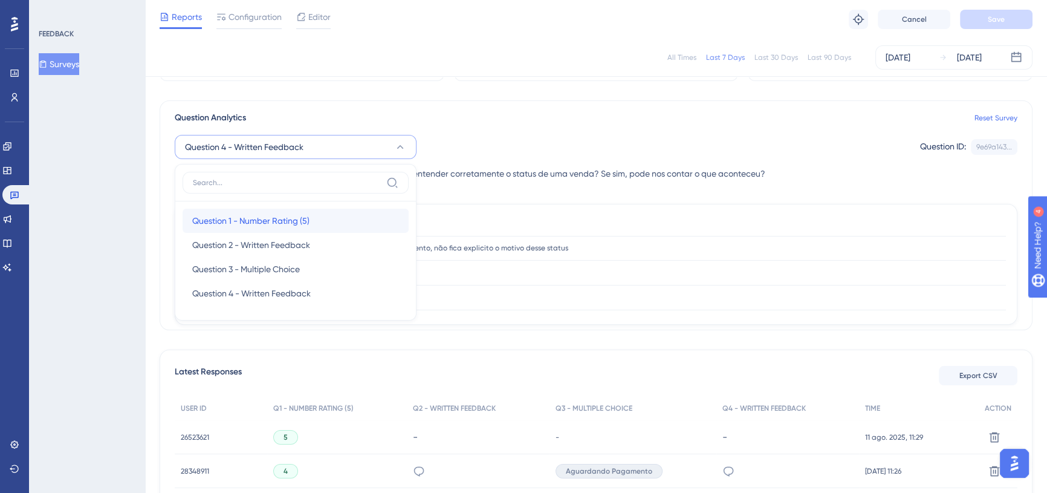
click at [299, 214] on span "Question 1 - Number Rating (5)" at bounding box center [250, 220] width 117 height 15
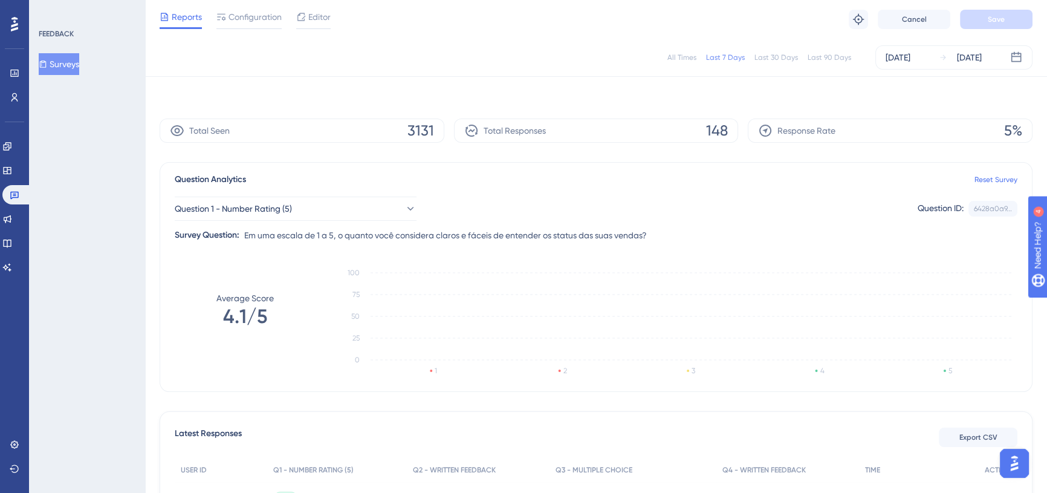
scroll to position [0, 8]
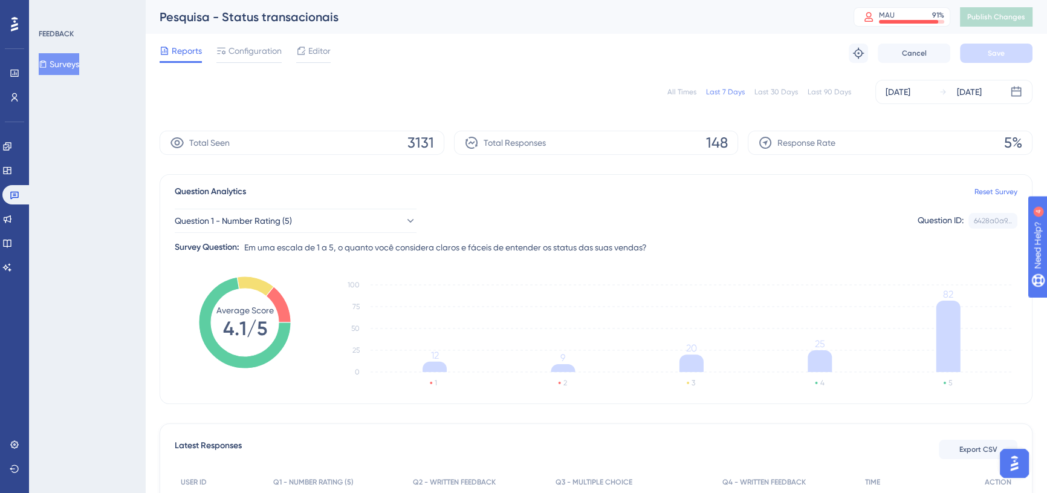
drag, startPoint x: 709, startPoint y: 189, endPoint x: 662, endPoint y: 187, distance: 46.6
click at [662, 186] on div "Question Analytics Reset Survey" at bounding box center [596, 191] width 843 height 15
click at [12, 169] on link at bounding box center [7, 170] width 10 height 19
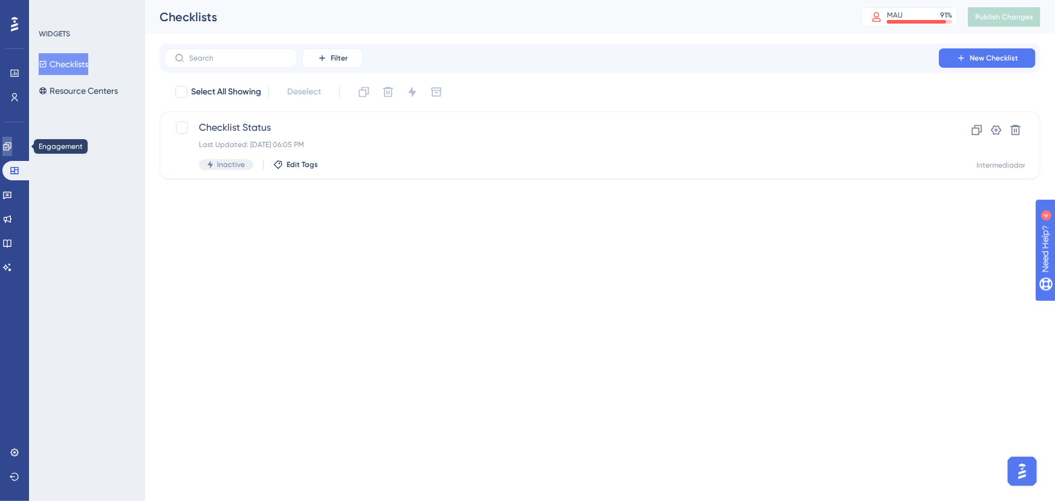
click at [12, 144] on icon at bounding box center [7, 146] width 10 height 10
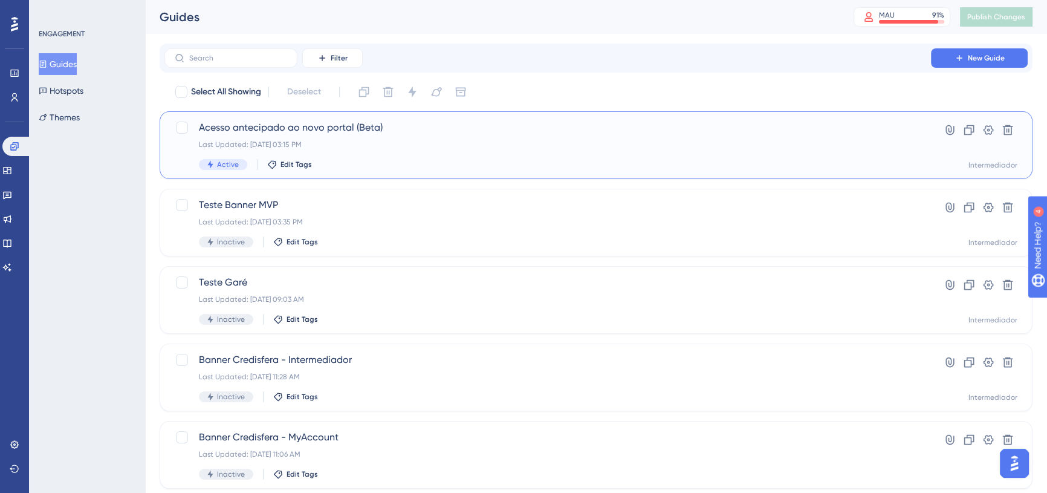
click at [377, 129] on span "Acesso antecipado ao novo portal (Beta)" at bounding box center [548, 127] width 698 height 15
